Goal: Task Accomplishment & Management: Use online tool/utility

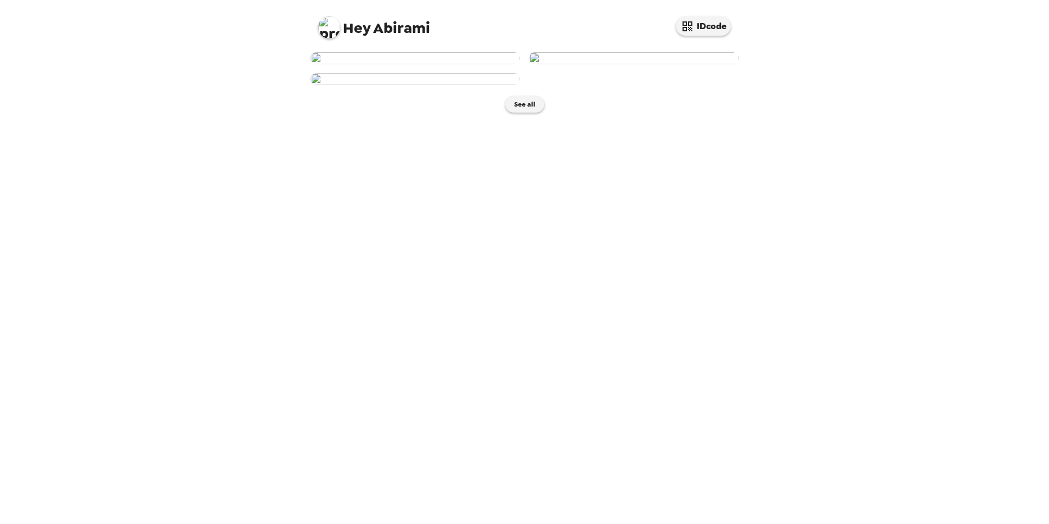
click at [442, 64] on img at bounding box center [416, 58] width 210 height 12
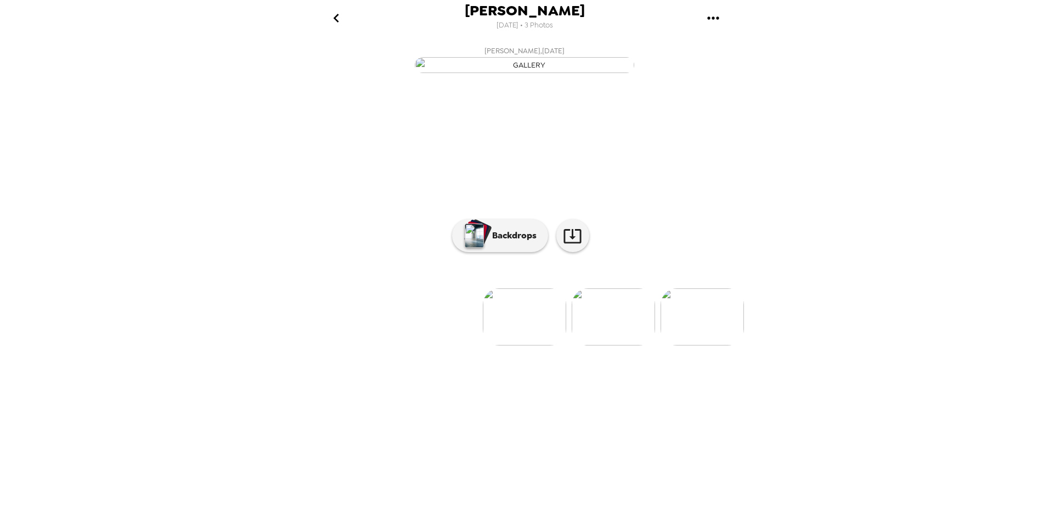
click at [500, 345] on img at bounding box center [524, 316] width 83 height 57
click at [514, 242] on p "Backdrops" at bounding box center [512, 235] width 50 height 13
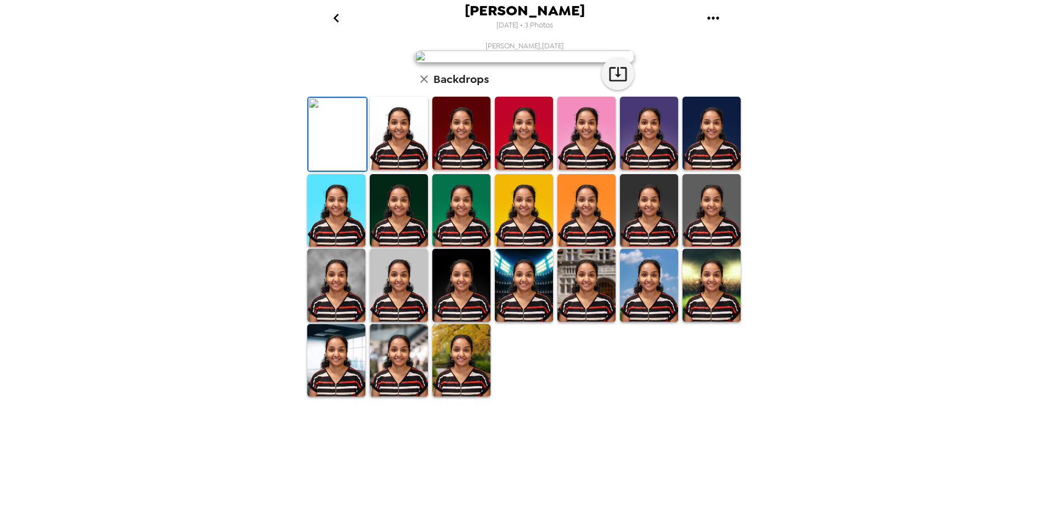
scroll to position [136, 0]
click at [471, 397] on img at bounding box center [462, 360] width 58 height 73
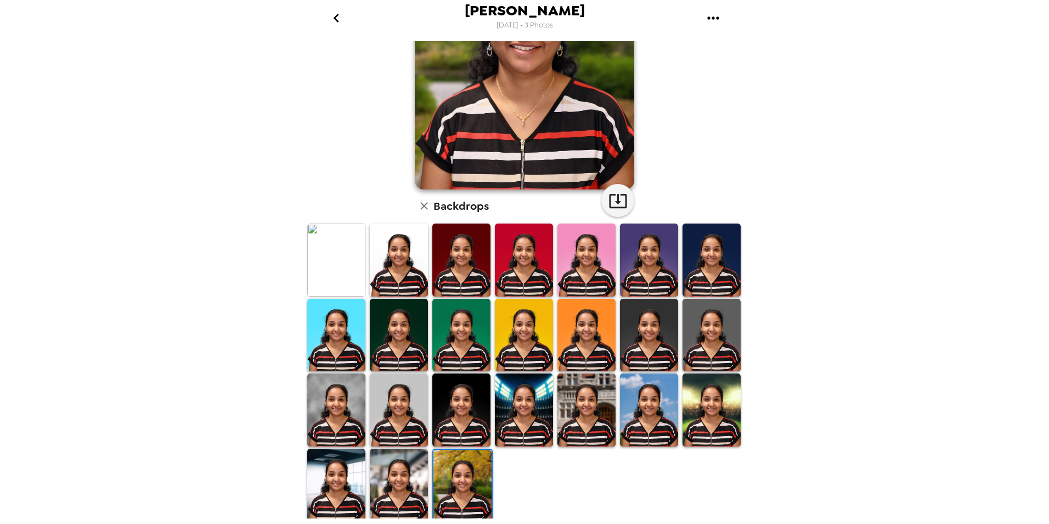
scroll to position [24, 0]
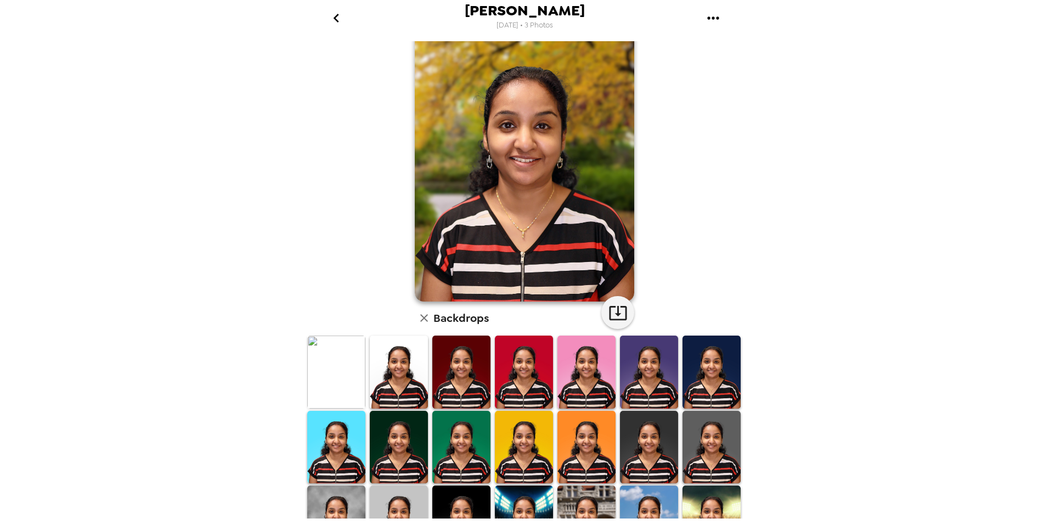
click at [339, 379] on img at bounding box center [336, 371] width 58 height 73
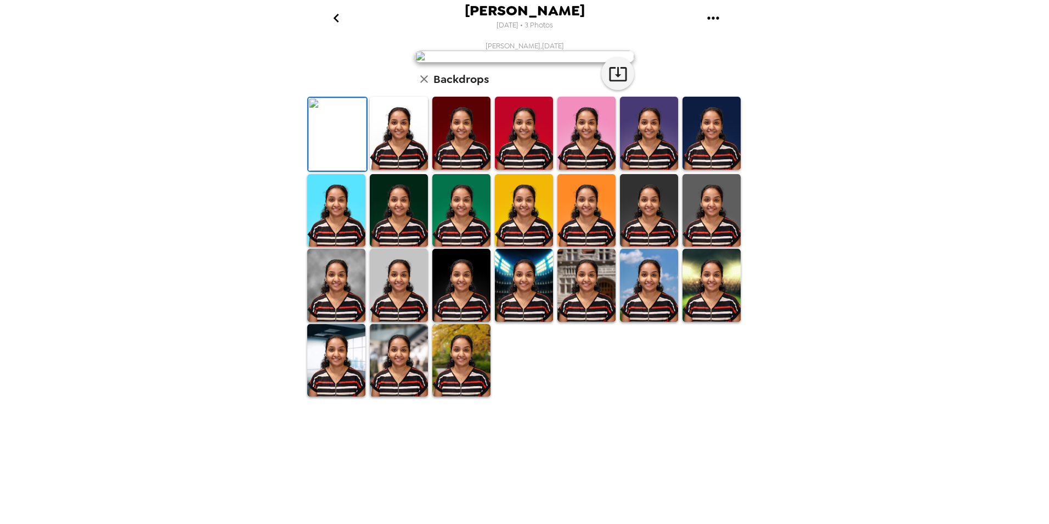
scroll to position [136, 0]
click at [406, 170] on img at bounding box center [399, 133] width 58 height 73
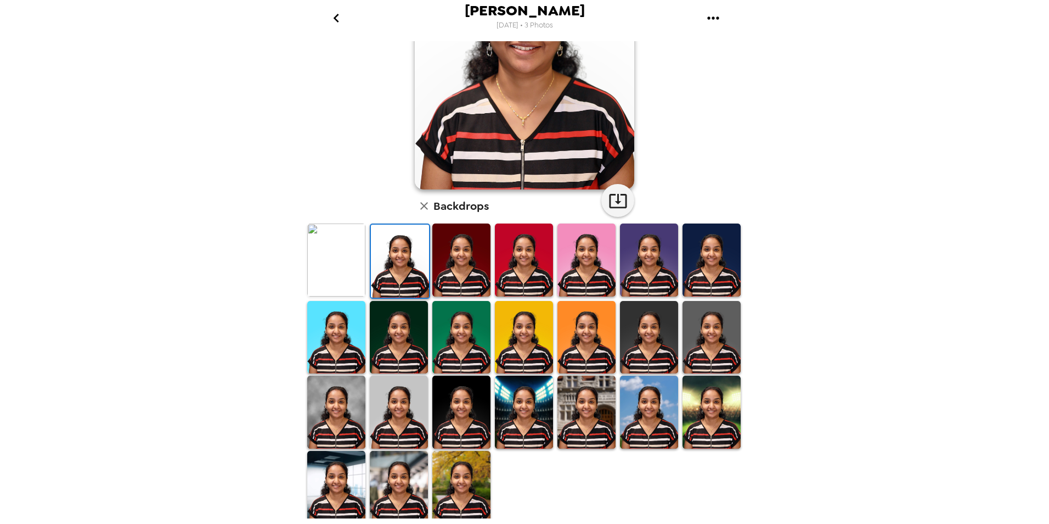
click at [461, 268] on img at bounding box center [462, 259] width 58 height 73
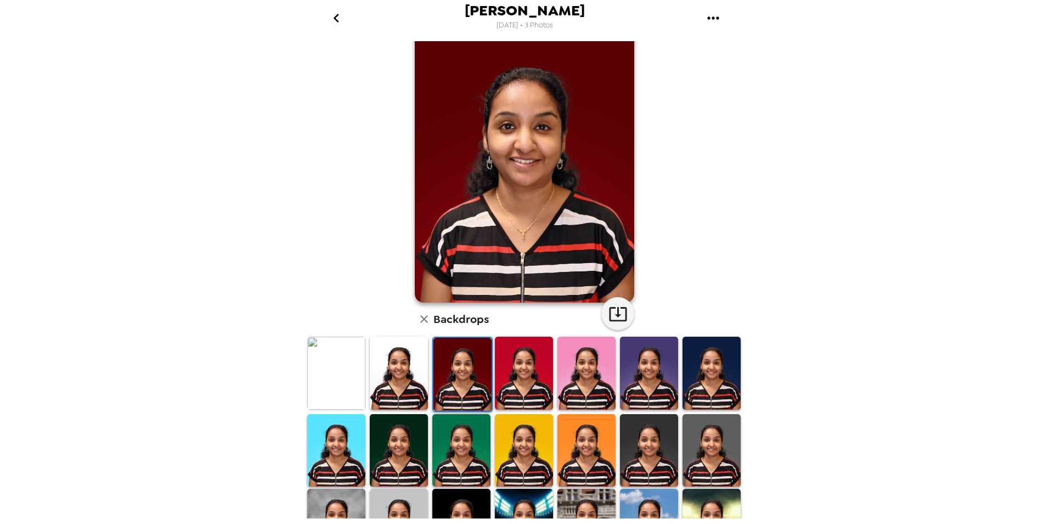
scroll to position [0, 0]
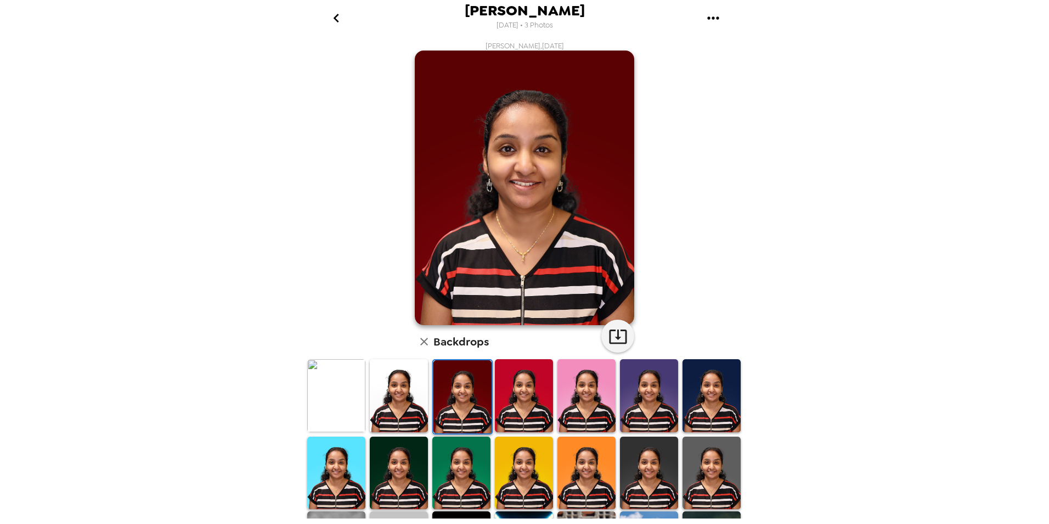
click at [346, 395] on img at bounding box center [336, 395] width 58 height 73
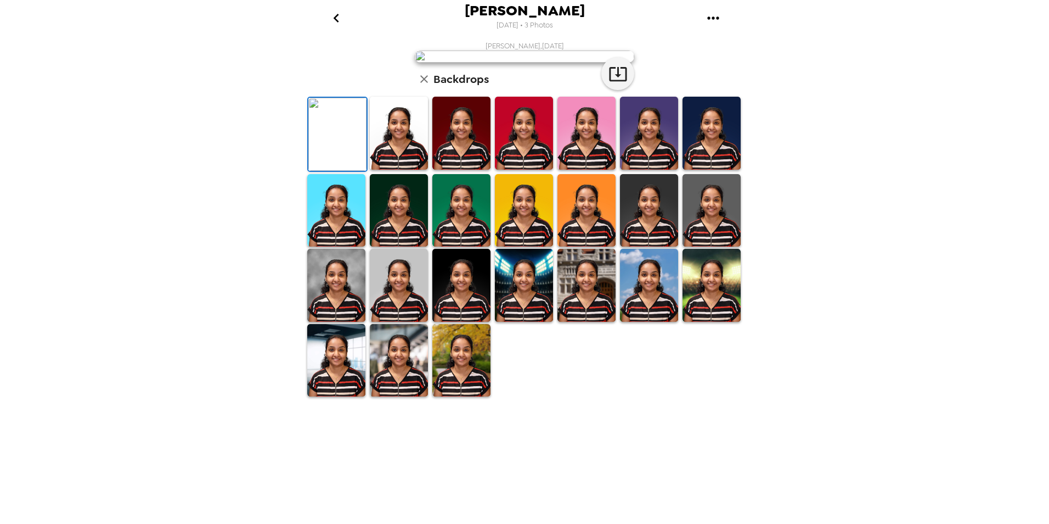
scroll to position [136, 0]
click at [695, 247] on img at bounding box center [712, 210] width 58 height 73
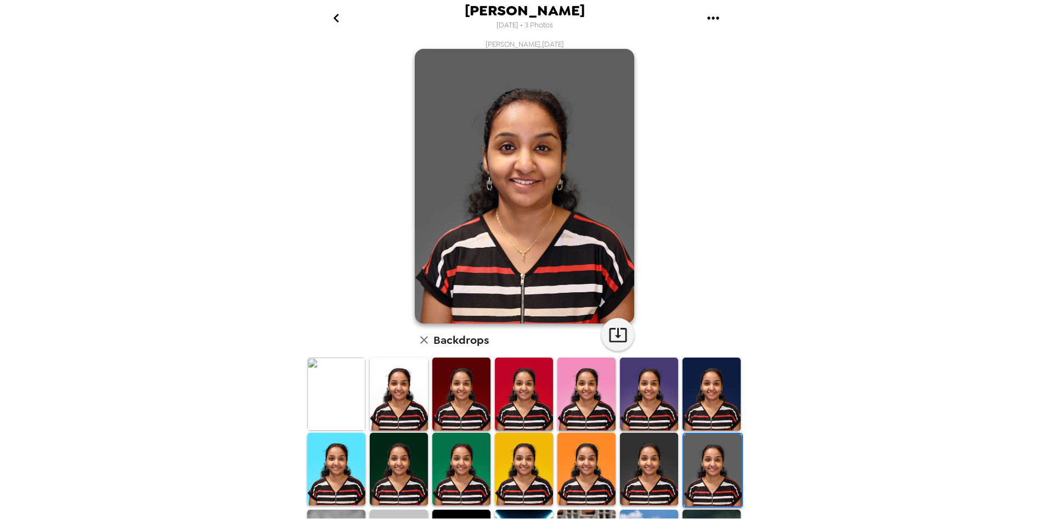
scroll to position [0, 0]
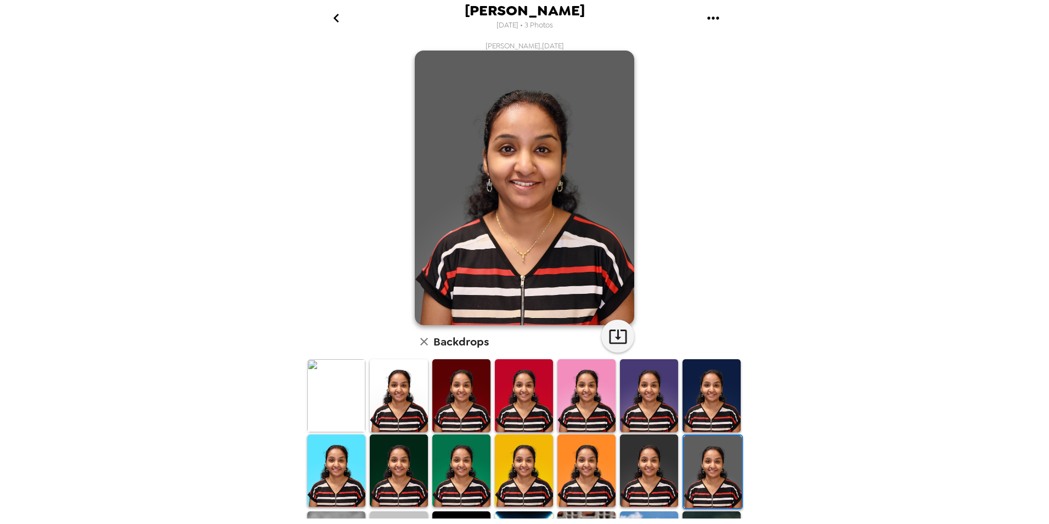
click at [418, 413] on img at bounding box center [399, 395] width 58 height 73
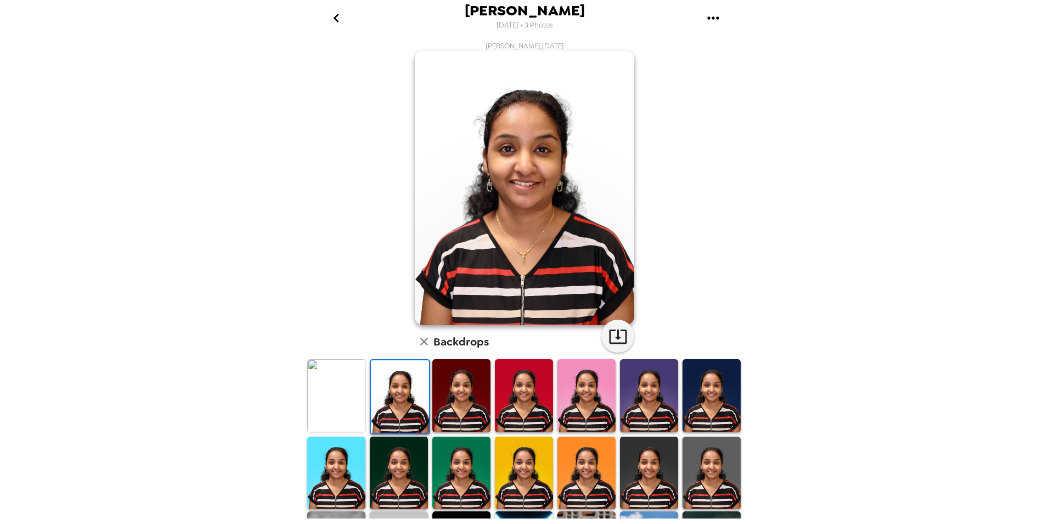
click at [357, 398] on img at bounding box center [336, 395] width 58 height 73
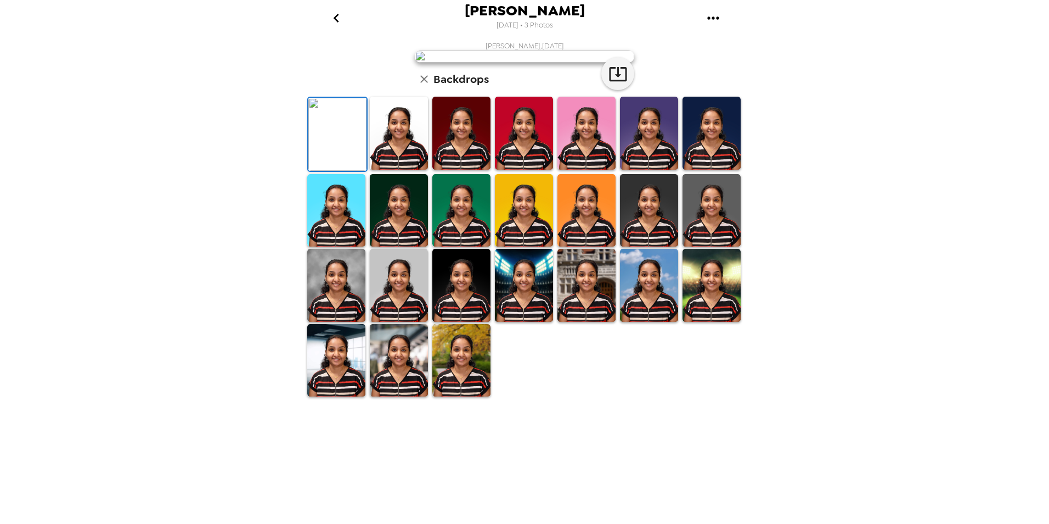
scroll to position [136, 0]
click at [518, 322] on img at bounding box center [524, 285] width 58 height 73
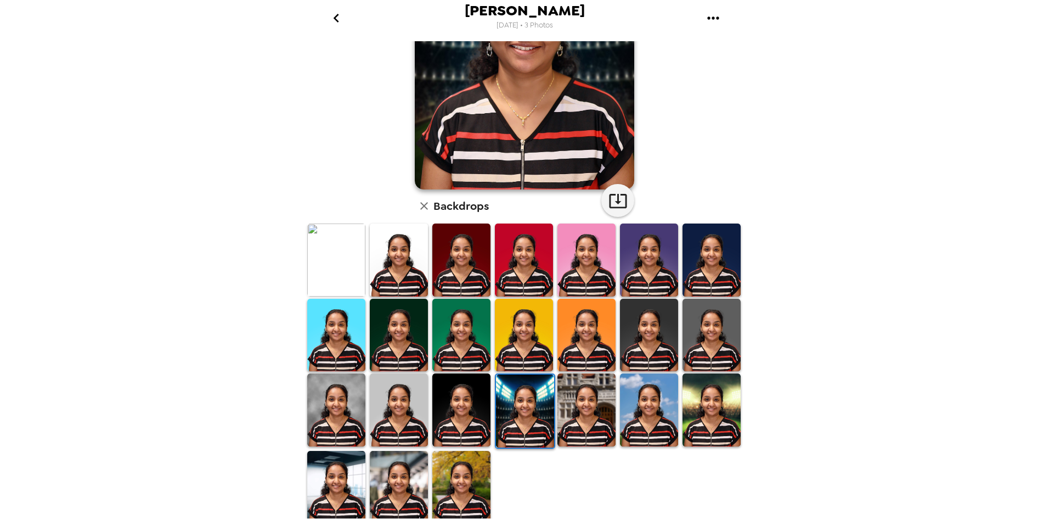
scroll to position [134, 0]
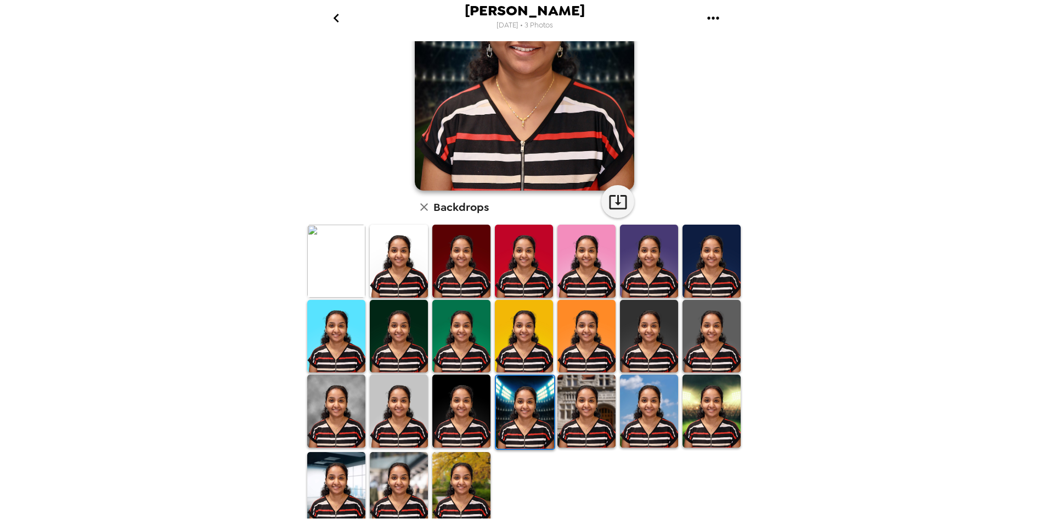
click at [593, 421] on img at bounding box center [587, 410] width 58 height 73
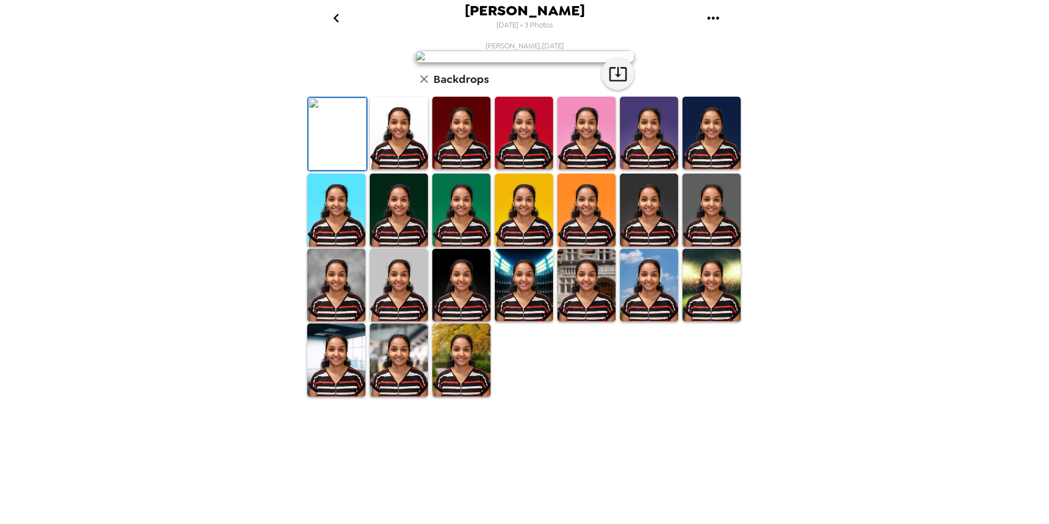
scroll to position [136, 0]
click at [344, 321] on img at bounding box center [336, 285] width 58 height 72
